Goal: Answer question/provide support

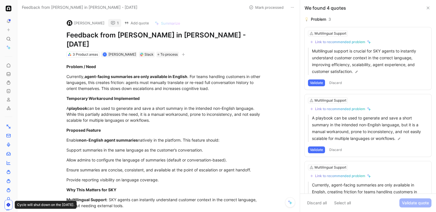
scroll to position [4, 0]
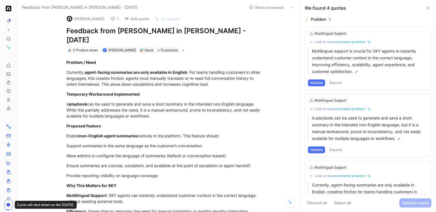
click at [114, 18] on button "1" at bounding box center [114, 19] width 13 height 8
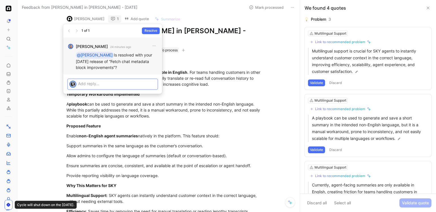
click at [123, 83] on p at bounding box center [117, 84] width 78 height 6
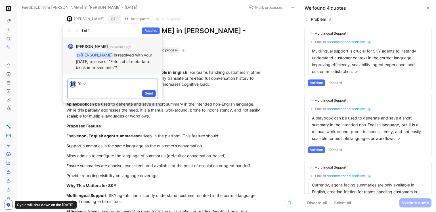
click at [154, 96] on button "Send" at bounding box center [149, 93] width 14 height 7
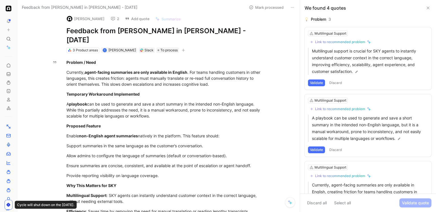
click at [111, 20] on icon at bounding box center [113, 18] width 5 height 5
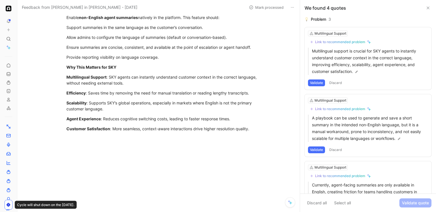
scroll to position [0, 0]
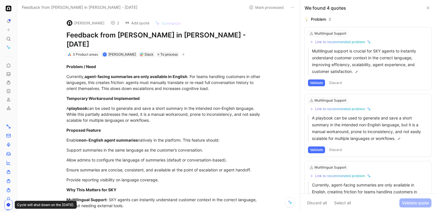
click at [9, 24] on button at bounding box center [9, 21] width 8 height 8
click at [9, 73] on icon at bounding box center [8, 74] width 5 height 5
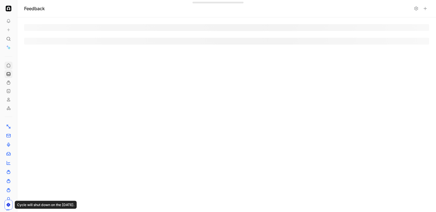
click at [5, 66] on link at bounding box center [9, 66] width 8 height 8
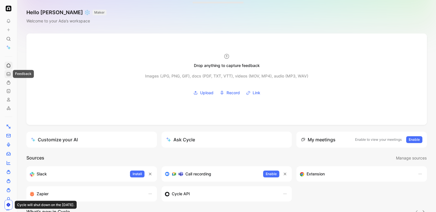
click at [8, 74] on icon at bounding box center [8, 74] width 5 height 5
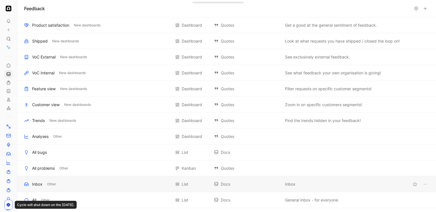
click at [36, 182] on div "Inbox" at bounding box center [37, 184] width 11 height 7
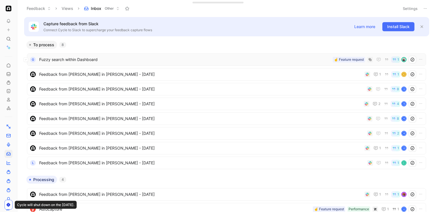
click at [62, 60] on span "Fuzzy search within Dashboard" at bounding box center [184, 59] width 291 height 7
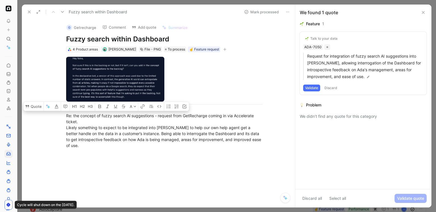
drag, startPoint x: 117, startPoint y: 147, endPoint x: 54, endPoint y: 114, distance: 71.7
click at [54, 114] on div "Re: the concept of fuzzy search Al suggestions - request from GetRecharge comin…" at bounding box center [164, 103] width 261 height 102
click at [32, 107] on button "Quote" at bounding box center [33, 106] width 20 height 9
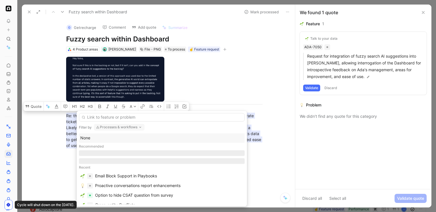
click at [117, 125] on button "Processes & workflows" at bounding box center [119, 127] width 51 height 7
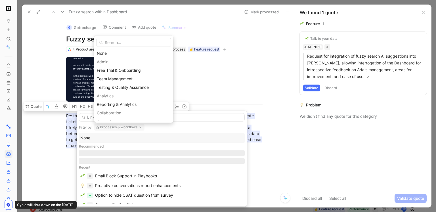
type input "r"
click at [112, 51] on div "None" at bounding box center [134, 53] width 74 height 7
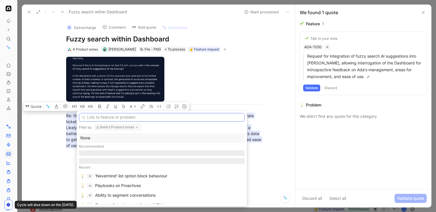
click at [102, 117] on input "text" at bounding box center [162, 117] width 166 height 9
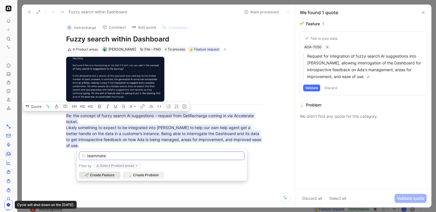
click at [106, 156] on input "teammate" at bounding box center [162, 156] width 166 height 9
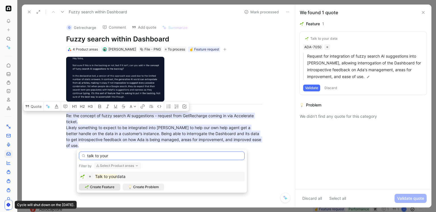
type input "talk to your"
click at [118, 173] on div "Talk to your data" at bounding box center [110, 176] width 30 height 7
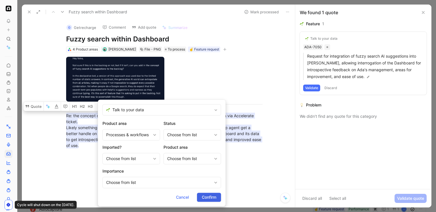
click at [204, 198] on span "Confirm" at bounding box center [209, 197] width 14 height 7
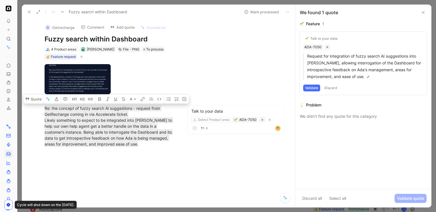
click at [266, 12] on button "Mark processed" at bounding box center [262, 12] width 40 height 8
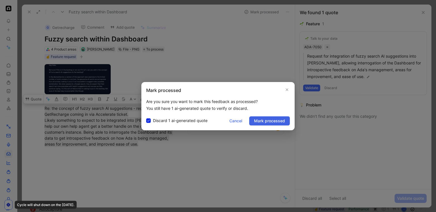
click at [267, 119] on span "Mark processed" at bounding box center [269, 121] width 31 height 7
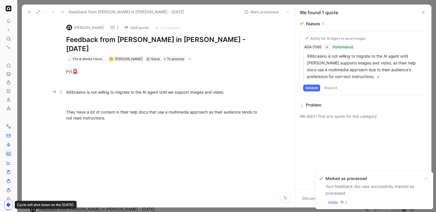
click at [137, 89] on div "888casino is not willing to migrate to the AI agent until we support images and…" at bounding box center [164, 92] width 196 height 6
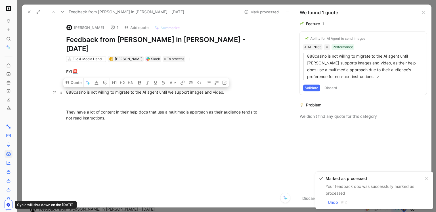
click at [137, 89] on div "888casino is not willing to migrate to the AI agent until we support images and…" at bounding box center [164, 92] width 196 height 6
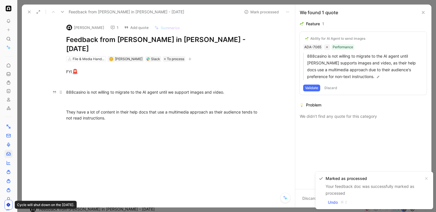
click at [137, 89] on div "888casino is not willing to migrate to the AI agent until we support images and…" at bounding box center [164, 92] width 196 height 6
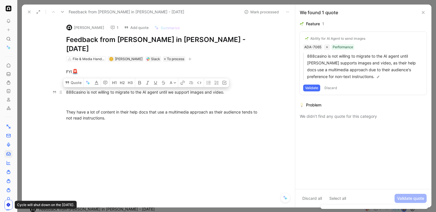
click at [122, 89] on div "888casino is not willing to migrate to the AI agent until we support images and…" at bounding box center [164, 92] width 196 height 6
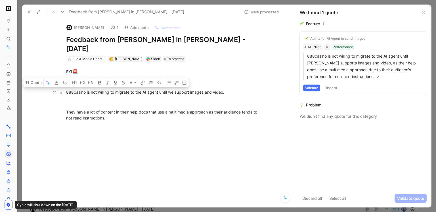
drag, startPoint x: 109, startPoint y: 108, endPoint x: 65, endPoint y: 79, distance: 52.6
click at [65, 79] on div "FYI 🚨 888casino is not willing to migrate to the AI agent until we support imag…" at bounding box center [164, 100] width 261 height 76
click at [37, 78] on button "Quote" at bounding box center [33, 82] width 20 height 9
drag, startPoint x: 146, startPoint y: 111, endPoint x: 64, endPoint y: 83, distance: 86.5
click at [64, 83] on div "FYI 🚨 888casino is not willing to migrate to the AI agent until we support imag…" at bounding box center [164, 100] width 261 height 76
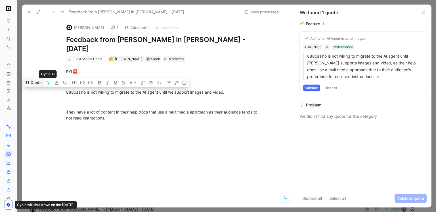
click at [35, 78] on button "Quote" at bounding box center [33, 82] width 20 height 9
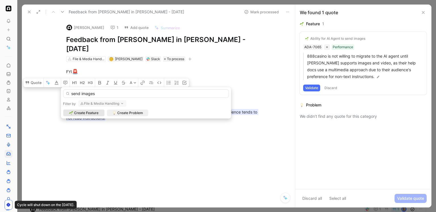
type input "send images"
click at [102, 103] on button "File & Media Handling" at bounding box center [102, 103] width 48 height 7
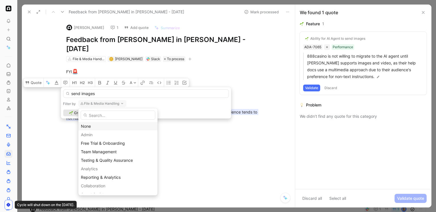
click at [95, 126] on div "None" at bounding box center [118, 126] width 74 height 7
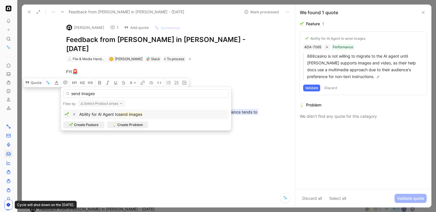
click at [112, 116] on span "Ability for AI Agent to" at bounding box center [98, 114] width 39 height 5
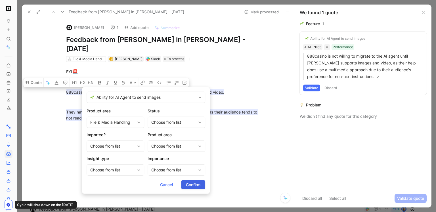
click at [189, 183] on span "Confirm" at bounding box center [193, 184] width 14 height 7
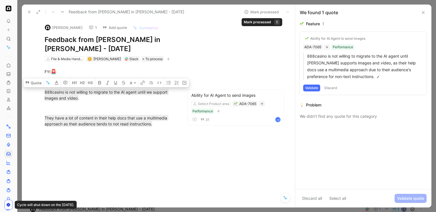
click at [262, 13] on button "Mark processed" at bounding box center [262, 12] width 40 height 8
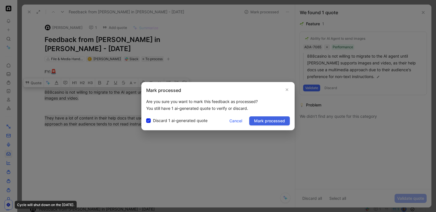
click at [264, 120] on span "Mark processed" at bounding box center [269, 121] width 31 height 7
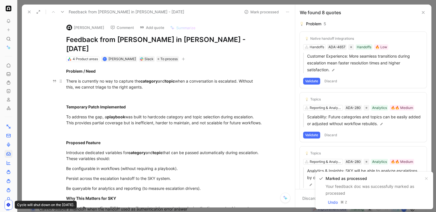
click at [133, 78] on div "There is currently no way to capture the category and topic when a conversation…" at bounding box center [164, 84] width 196 height 12
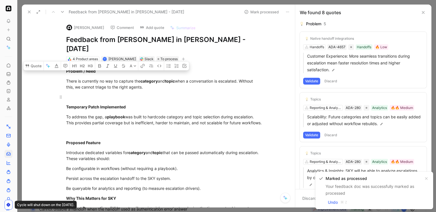
click at [142, 94] on div at bounding box center [164, 97] width 196 height 6
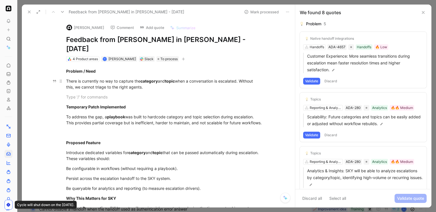
click at [130, 78] on div "There is currently no way to capture the category and topic when a conversation…" at bounding box center [164, 84] width 196 height 12
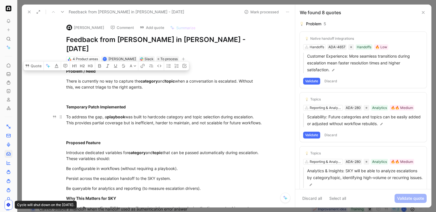
click at [130, 114] on div "To address the gap, a playbook was built to hardcode category and topic selecti…" at bounding box center [164, 120] width 196 height 12
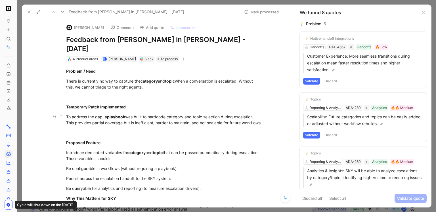
click at [130, 114] on div "To address the gap, a playbook was built to hardcode category and topic selecti…" at bounding box center [164, 120] width 196 height 12
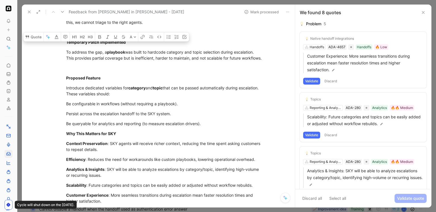
scroll to position [59, 0]
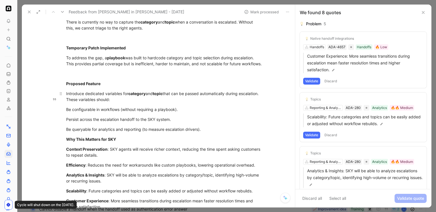
click at [118, 93] on div "Introduce dedicated variables for category and topic that can be passed automat…" at bounding box center [164, 97] width 196 height 12
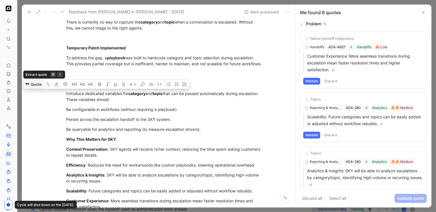
click at [33, 82] on button "Quote" at bounding box center [33, 84] width 20 height 9
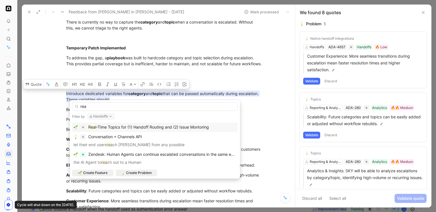
type input "rea"
click at [125, 129] on span "l-Time Topics for (1) Handoff Routing and (2) Issue Montoring" at bounding box center [152, 127] width 114 height 5
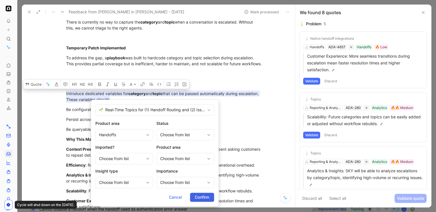
click at [195, 198] on span "Confirm" at bounding box center [202, 197] width 14 height 7
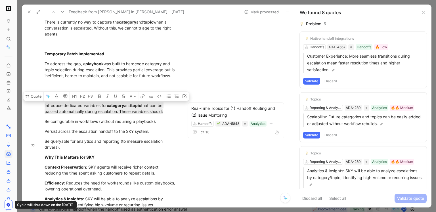
click at [271, 14] on button "Mark processed" at bounding box center [262, 12] width 40 height 8
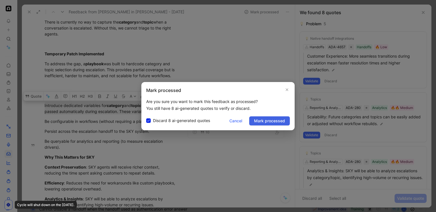
click at [269, 123] on span "Mark processed" at bounding box center [269, 121] width 31 height 7
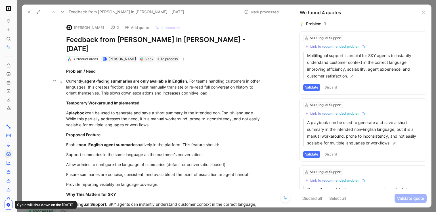
click at [101, 79] on strong "agent-facing summaries are only available in English" at bounding box center [135, 81] width 103 height 5
click at [137, 81] on div "Currently, agent-facing summaries are only available in English . For teams han…" at bounding box center [164, 87] width 196 height 18
click at [151, 78] on div "Currently, agent-facing summaries are only available in English . For teams han…" at bounding box center [164, 87] width 196 height 18
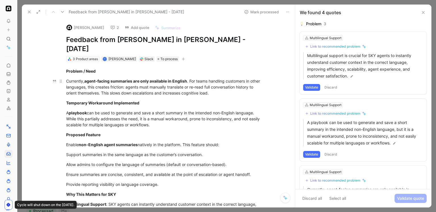
click at [151, 78] on div "Currently, agent-facing summaries are only available in English . For teams han…" at bounding box center [164, 87] width 196 height 18
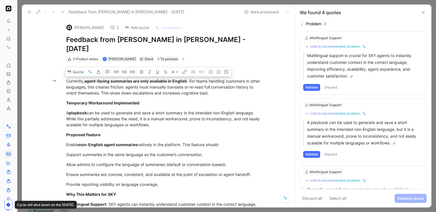
click at [111, 26] on use at bounding box center [113, 28] width 4 height 4
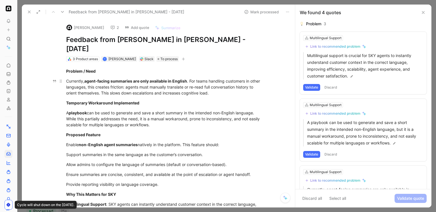
click at [138, 78] on div "Currently, agent-facing summaries are only available in English . For teams han…" at bounding box center [164, 87] width 196 height 18
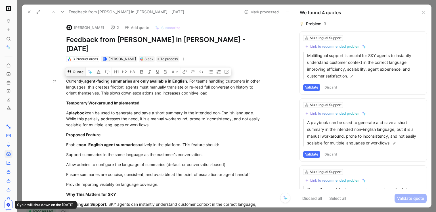
click at [78, 67] on button "Quote" at bounding box center [75, 71] width 20 height 9
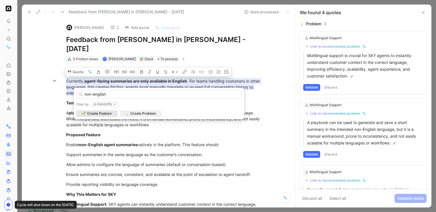
click at [113, 96] on input "non-english" at bounding box center [159, 94] width 166 height 9
click at [111, 104] on button "Handoffs" at bounding box center [105, 104] width 28 height 7
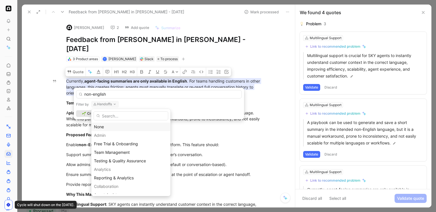
click at [107, 126] on div "None" at bounding box center [131, 126] width 74 height 7
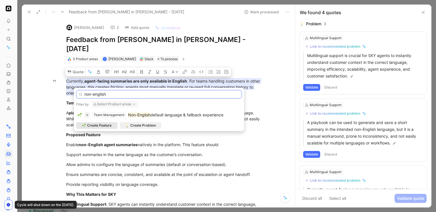
click at [119, 94] on input "non-english" at bounding box center [159, 94] width 166 height 9
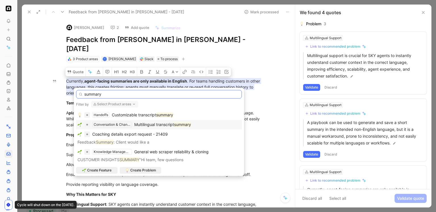
type input "summary"
click at [144, 123] on span "Multilingual transcript" at bounding box center [154, 124] width 40 height 5
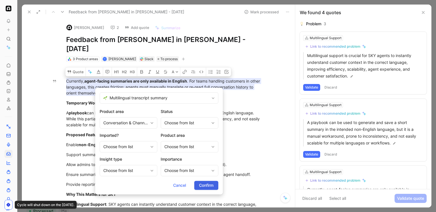
click at [210, 187] on span "Confirm" at bounding box center [206, 185] width 14 height 7
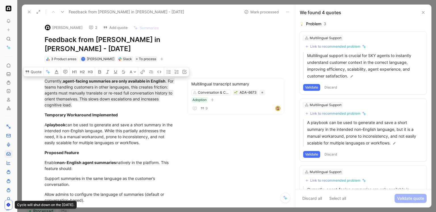
click at [258, 12] on button "Mark processed" at bounding box center [262, 12] width 40 height 8
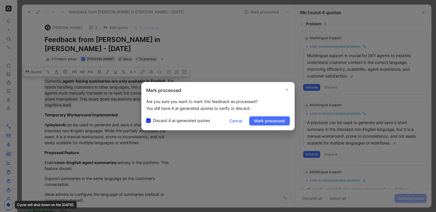
click at [209, 66] on div at bounding box center [218, 106] width 436 height 212
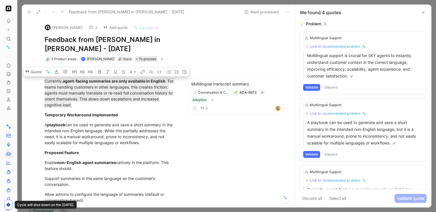
click at [146, 58] on span "To process" at bounding box center [147, 59] width 17 height 6
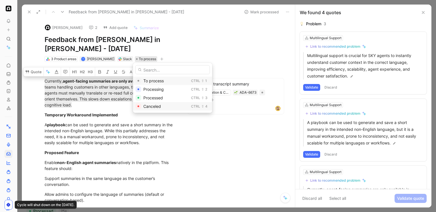
click at [151, 108] on span "Canceled" at bounding box center [152, 106] width 18 height 5
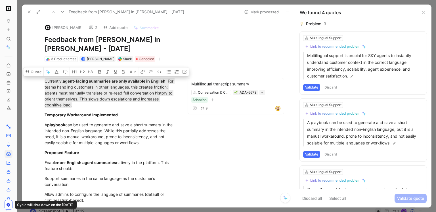
click at [263, 13] on button "Mark processed" at bounding box center [262, 12] width 40 height 8
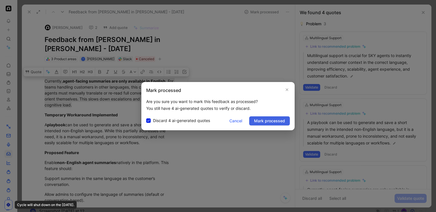
click at [254, 123] on button "Mark processed" at bounding box center [269, 120] width 41 height 9
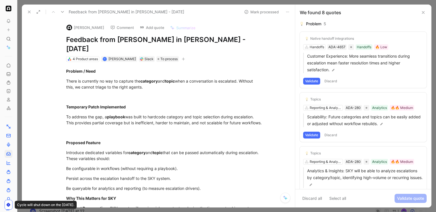
click at [109, 2] on div at bounding box center [226, 106] width 419 height 212
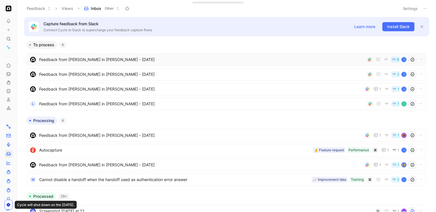
click at [102, 56] on span "Feedback from [PERSON_NAME] in [PERSON_NAME] - [DATE]" at bounding box center [201, 59] width 325 height 7
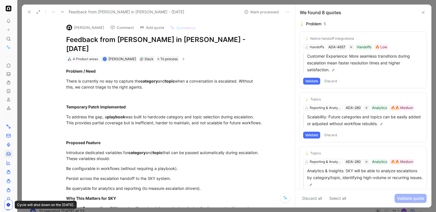
click at [64, 12] on icon at bounding box center [62, 12] width 5 height 5
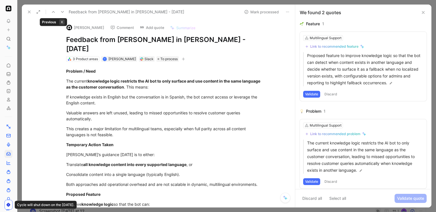
click at [53, 12] on icon at bounding box center [53, 12] width 5 height 5
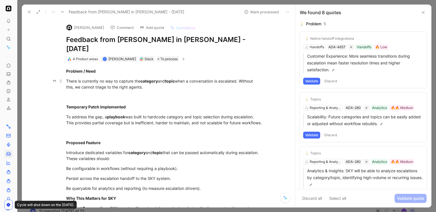
click at [116, 78] on div "There is currently no way to capture the category and topic when a conversation…" at bounding box center [164, 84] width 196 height 12
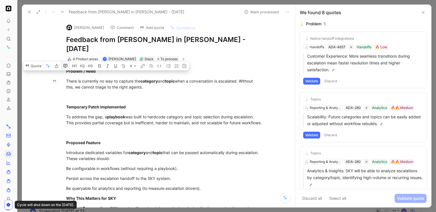
copy div "There is currently no way to capture the category and topic when a conversation…"
click at [9, 38] on icon at bounding box center [8, 39] width 5 height 5
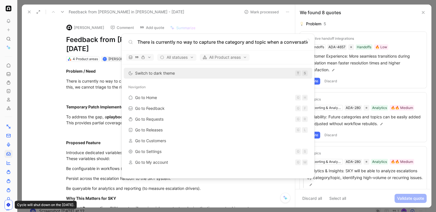
scroll to position [0, 142]
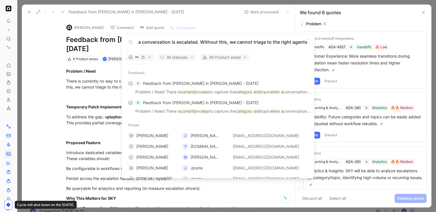
type input "There is currently no way to capture the category and topic when a conversation…"
click at [93, 66] on body "To pick up a draggable item, press the space bar. While dragging, use the arrow…" at bounding box center [218, 106] width 436 height 212
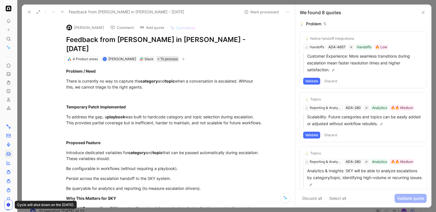
click at [170, 56] on span "To process" at bounding box center [168, 59] width 17 height 6
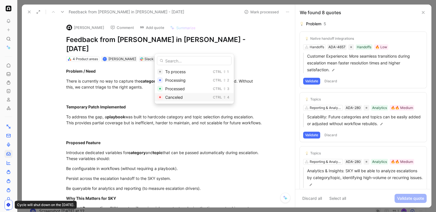
click at [168, 96] on span "Canceled" at bounding box center [174, 97] width 18 height 5
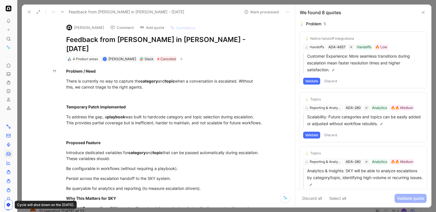
click at [116, 28] on button "Comment" at bounding box center [122, 28] width 29 height 8
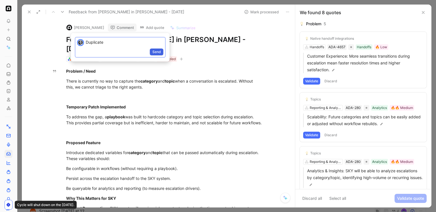
click at [156, 50] on span "Send" at bounding box center [156, 52] width 9 height 6
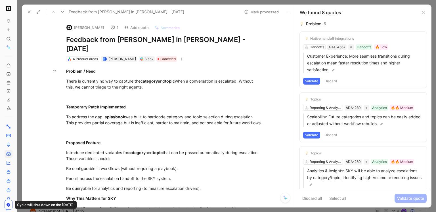
click at [262, 12] on button "Mark processed" at bounding box center [262, 12] width 40 height 8
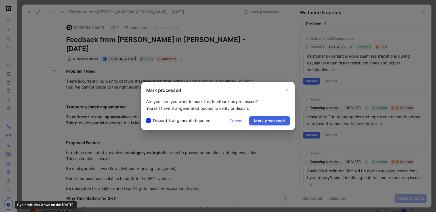
click at [261, 122] on span "Mark processed" at bounding box center [269, 121] width 31 height 7
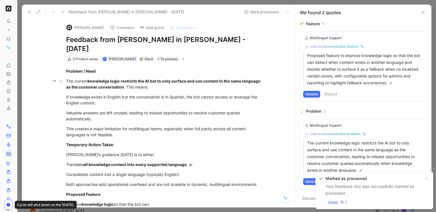
click at [168, 79] on strong "knowledge logic restricts the AI bot to only surface and use content in the sam…" at bounding box center [163, 84] width 195 height 11
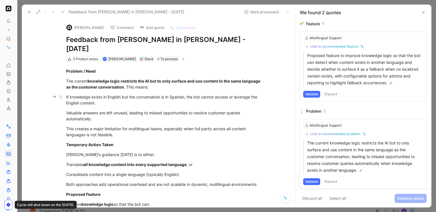
click at [160, 94] on div "If knowledge exists in English but the conversation is in Spanish, the bot cann…" at bounding box center [164, 100] width 196 height 12
click at [109, 110] on div "Valuable answers are left unused, leading to missed opportunities to resolve cu…" at bounding box center [164, 116] width 196 height 12
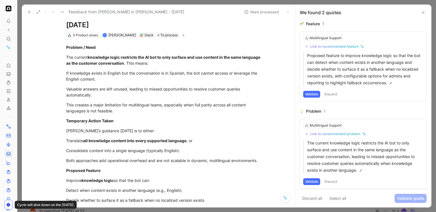
scroll to position [23, 0]
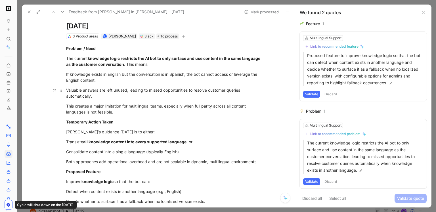
click at [89, 87] on div "Valuable answers are left unused, leading to missed opportunities to resolve cu…" at bounding box center [164, 93] width 196 height 12
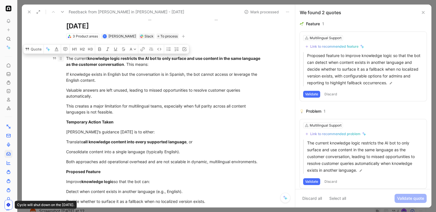
drag, startPoint x: 113, startPoint y: 103, endPoint x: 62, endPoint y: 47, distance: 75.4
click at [62, 47] on div "Problem / Need The current knowledge logic restricts the AI bot to only surface…" at bounding box center [164, 180] width 261 height 283
click at [37, 45] on button "Quote" at bounding box center [33, 49] width 20 height 9
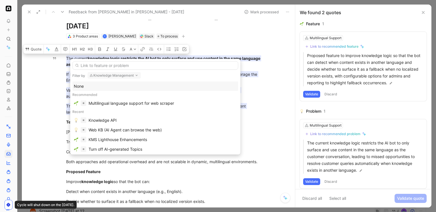
click at [117, 78] on button "Knowledge Management" at bounding box center [113, 75] width 53 height 7
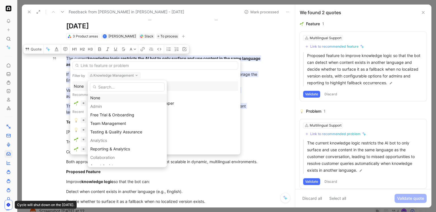
click at [102, 100] on div "None" at bounding box center [127, 98] width 74 height 7
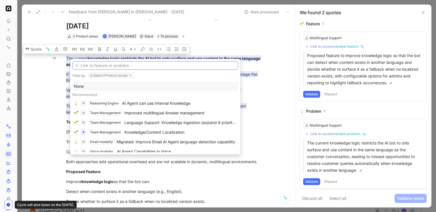
click at [119, 66] on input "text" at bounding box center [155, 65] width 166 height 9
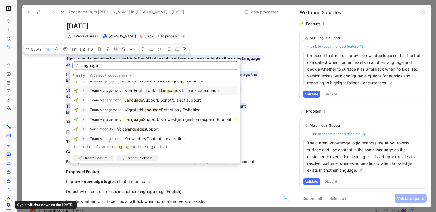
scroll to position [44, 0]
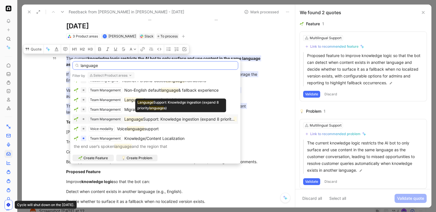
type input "language"
click at [169, 117] on span "Support: Knowledge ingestion (expand 8 priority" at bounding box center [189, 119] width 92 height 5
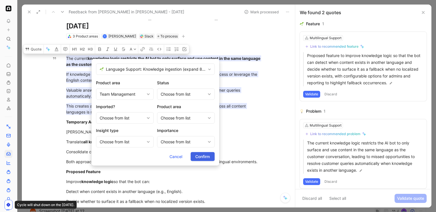
click at [198, 154] on span "Confirm" at bounding box center [202, 156] width 14 height 7
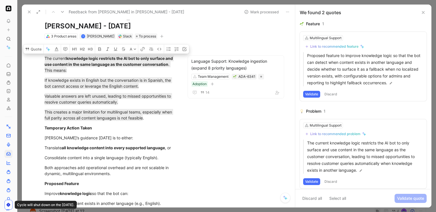
click at [260, 12] on button "Mark processed" at bounding box center [262, 12] width 40 height 8
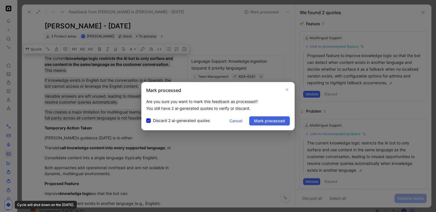
click at [267, 122] on span "Mark processed" at bounding box center [269, 121] width 31 height 7
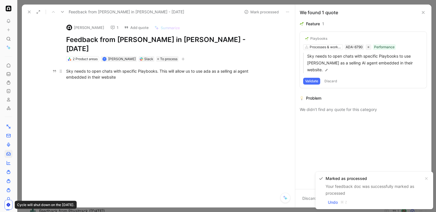
click at [132, 68] on div "Sky needs to open chats with specific Playbooks. This will allow us to use ada …" at bounding box center [164, 74] width 196 height 12
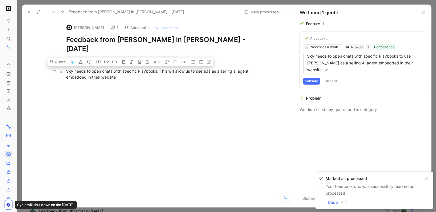
click at [132, 68] on div "Sky needs to open chats with specific Playbooks. This will allow us to use ada …" at bounding box center [164, 74] width 196 height 12
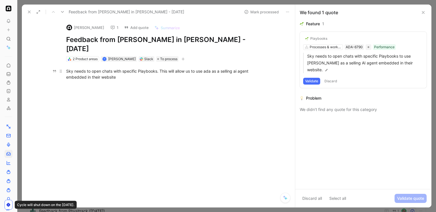
click at [97, 68] on div "Sky needs to open chats with specific Playbooks. This will allow us to use ada …" at bounding box center [164, 74] width 196 height 12
click at [101, 68] on div "Sky needs to open chats with specific Playbooks. This will allow us to use ada …" at bounding box center [164, 74] width 196 height 12
click at [113, 30] on button "1" at bounding box center [114, 28] width 13 height 8
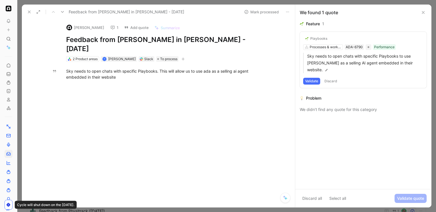
click at [62, 12] on icon at bounding box center [62, 12] width 5 height 5
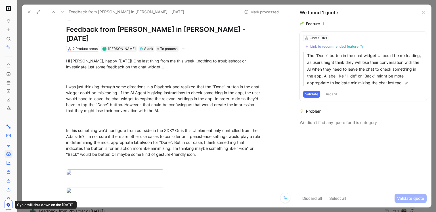
scroll to position [11, 0]
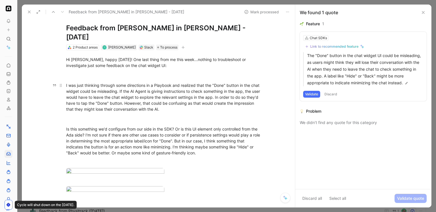
click at [79, 82] on div "I was just thinking through some directions in a Playbook and realized that the…" at bounding box center [164, 97] width 196 height 30
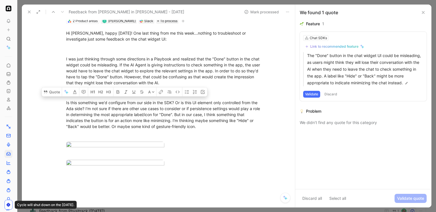
scroll to position [0, 0]
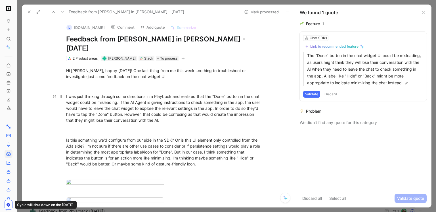
click at [143, 109] on div "I was just thinking through some directions in a Playbook and realized that the…" at bounding box center [164, 108] width 196 height 30
click at [424, 10] on icon at bounding box center [423, 12] width 5 height 5
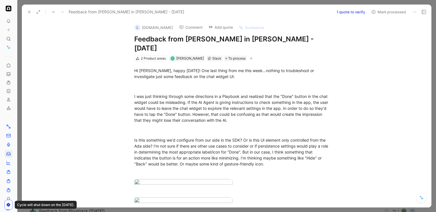
click at [114, 1] on div at bounding box center [226, 106] width 419 height 212
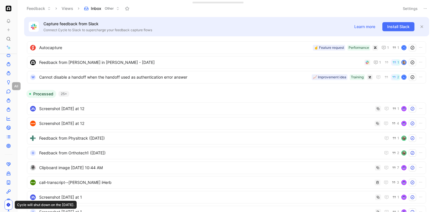
scroll to position [122, 0]
click at [9, 112] on icon at bounding box center [8, 114] width 5 height 5
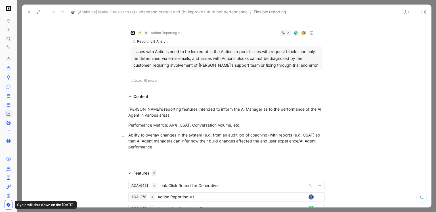
scroll to position [478, 0]
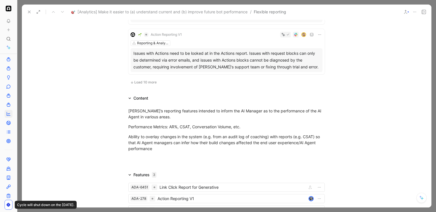
click at [151, 79] on button "Load 10 more" at bounding box center [143, 82] width 30 height 7
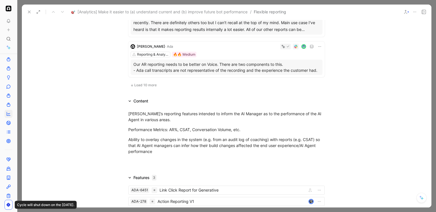
scroll to position [921, 0]
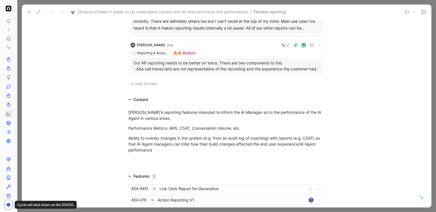
click at [152, 81] on span "Load 10 more" at bounding box center [145, 83] width 22 height 5
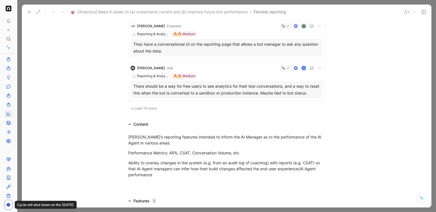
scroll to position [1328, 0]
click at [147, 107] on span "Load 10 more" at bounding box center [145, 108] width 22 height 5
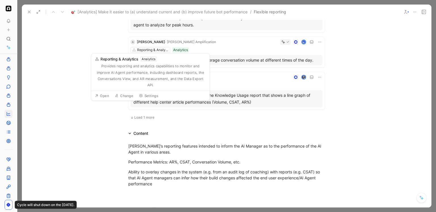
scroll to position [1752, 0]
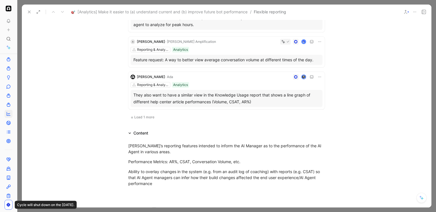
click at [145, 115] on span "Load 1 more" at bounding box center [144, 117] width 20 height 5
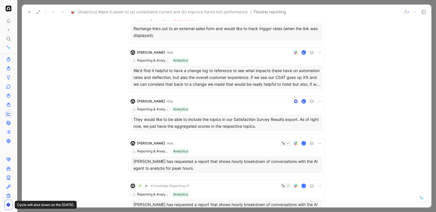
scroll to position [1564, 0]
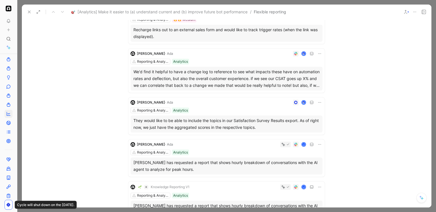
click at [229, 3] on div at bounding box center [226, 106] width 419 height 212
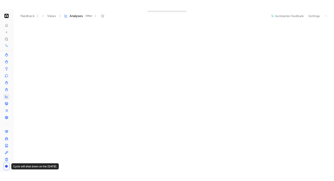
scroll to position [43, 0]
